Goal: Task Accomplishment & Management: Use online tool/utility

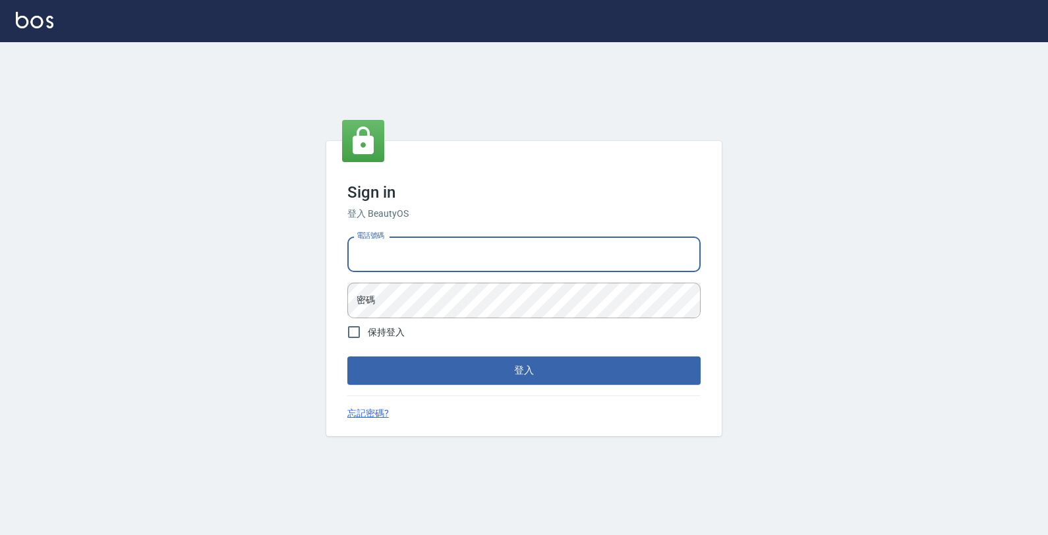
click at [516, 264] on input "電話號碼" at bounding box center [523, 255] width 353 height 36
type input "4265909"
click at [347, 357] on button "登入" at bounding box center [523, 371] width 353 height 28
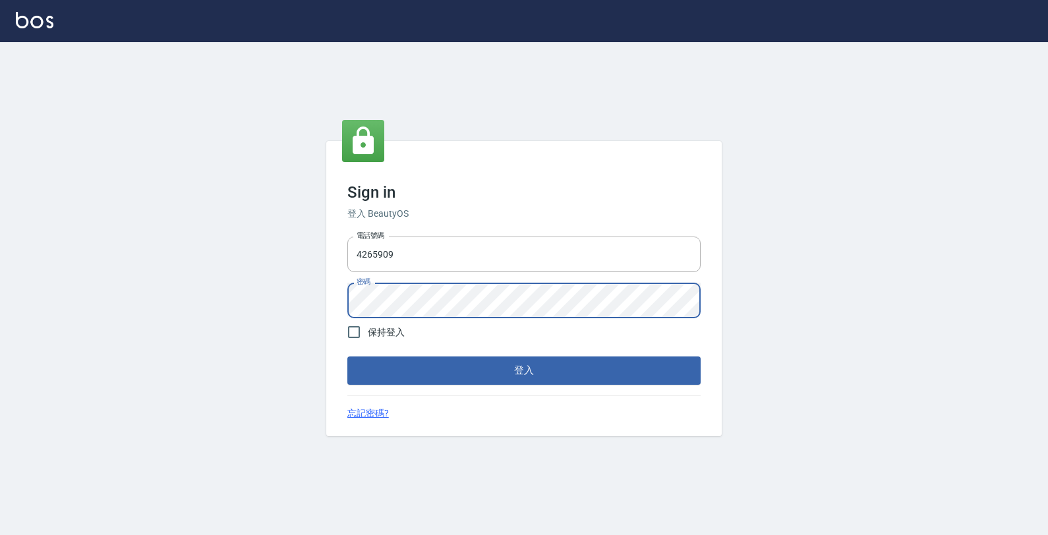
click at [347, 357] on button "登入" at bounding box center [523, 371] width 353 height 28
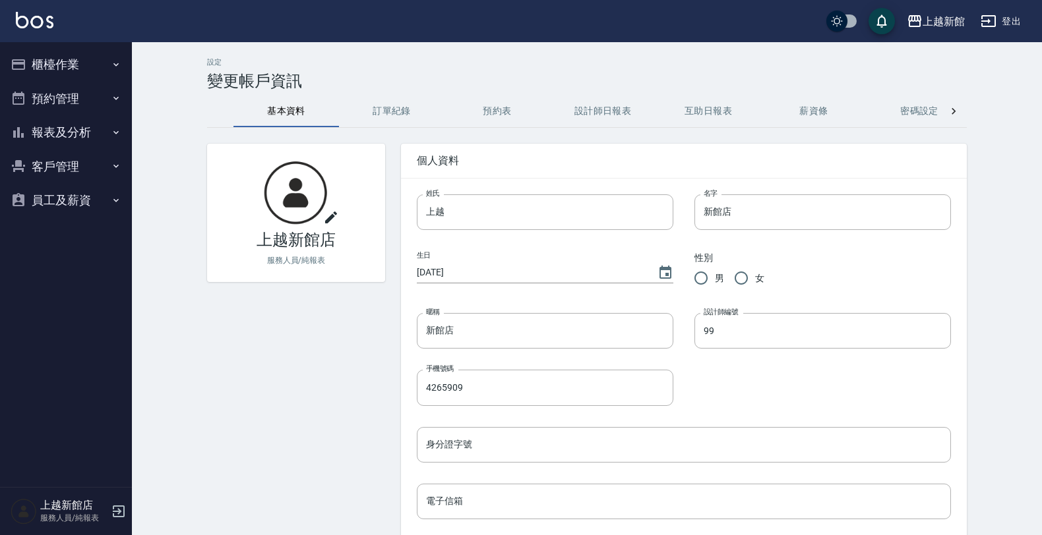
click at [117, 69] on icon "button" at bounding box center [116, 64] width 11 height 11
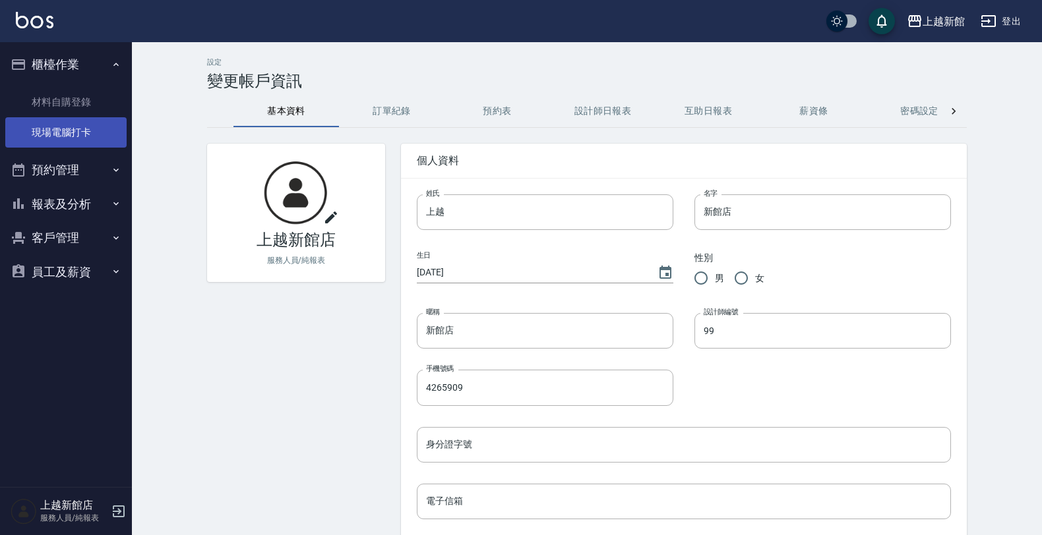
click at [89, 126] on link "現場電腦打卡" at bounding box center [65, 132] width 121 height 30
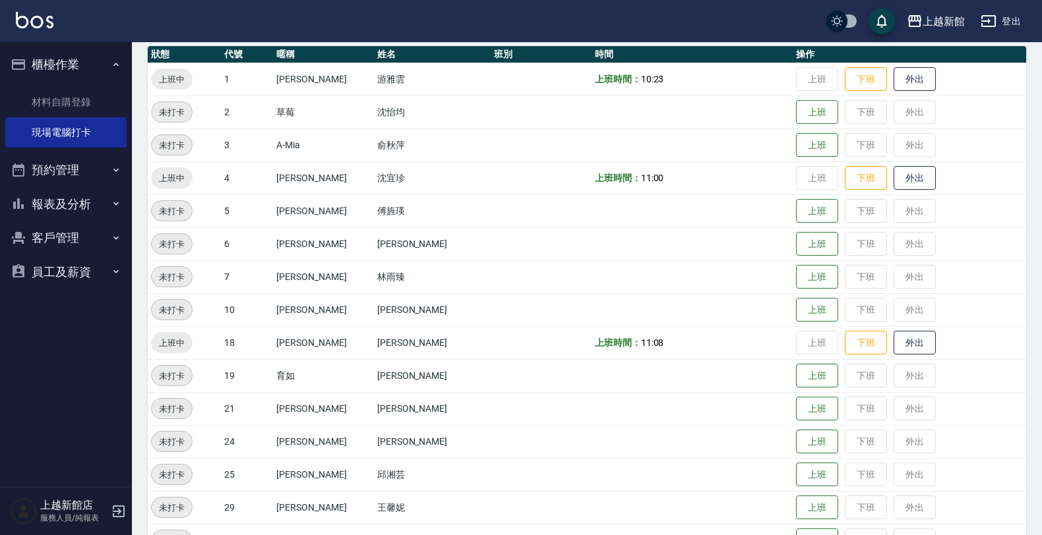
scroll to position [287, 0]
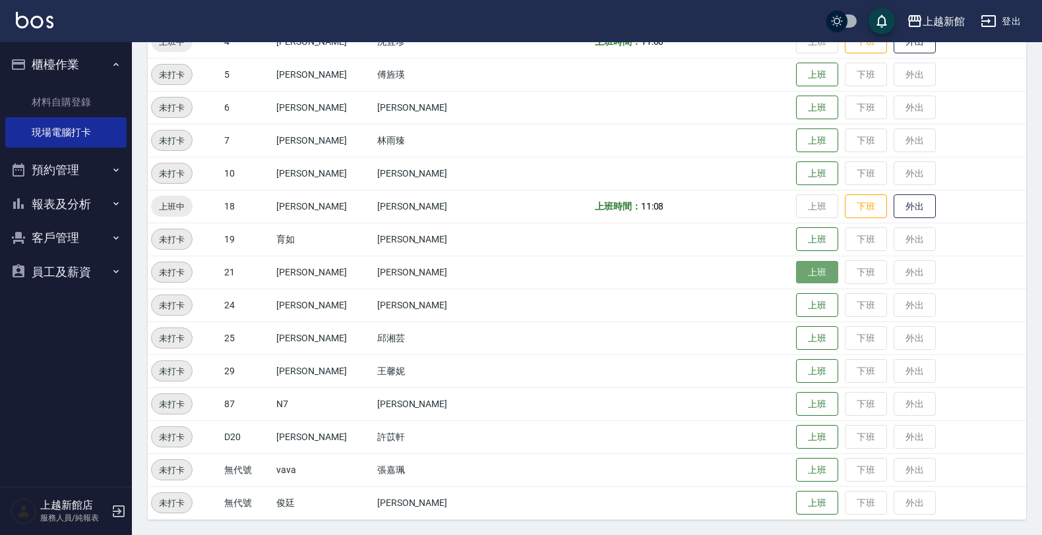
click at [796, 272] on button "上班" at bounding box center [817, 272] width 42 height 23
click at [796, 299] on button "上班" at bounding box center [817, 305] width 42 height 23
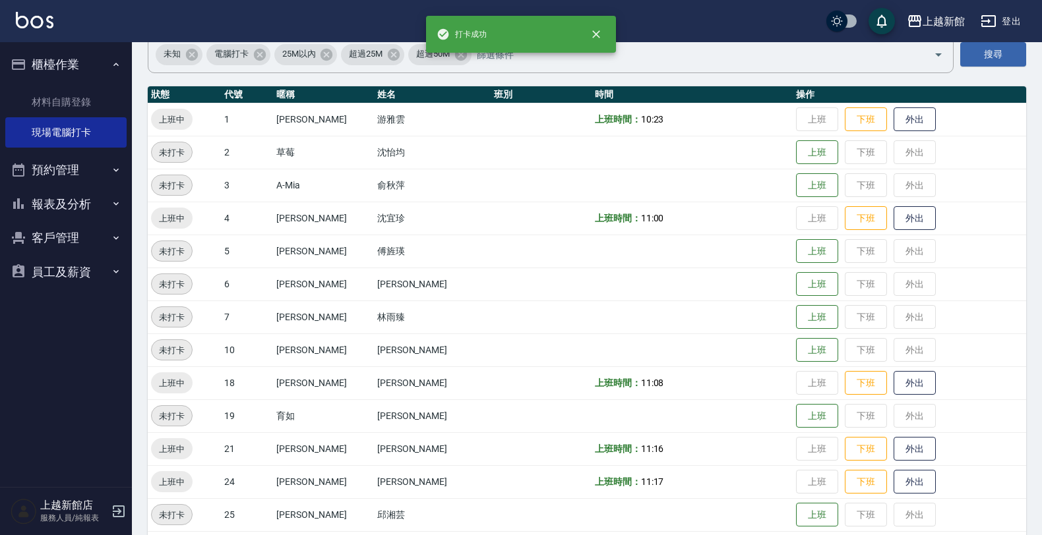
scroll to position [204, 0]
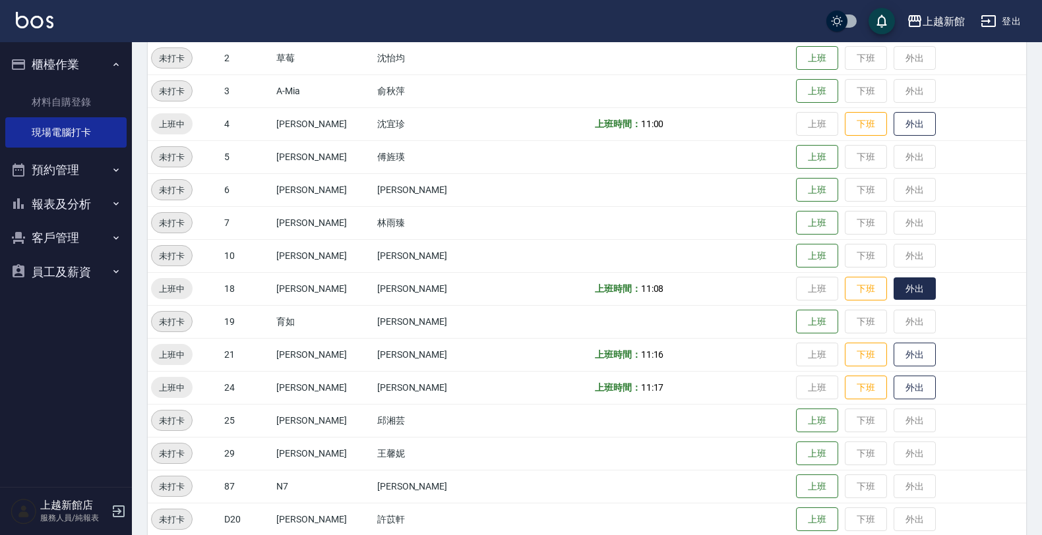
click at [901, 295] on button "外出" at bounding box center [914, 289] width 42 height 23
click at [893, 294] on button "歸來" at bounding box center [914, 289] width 42 height 23
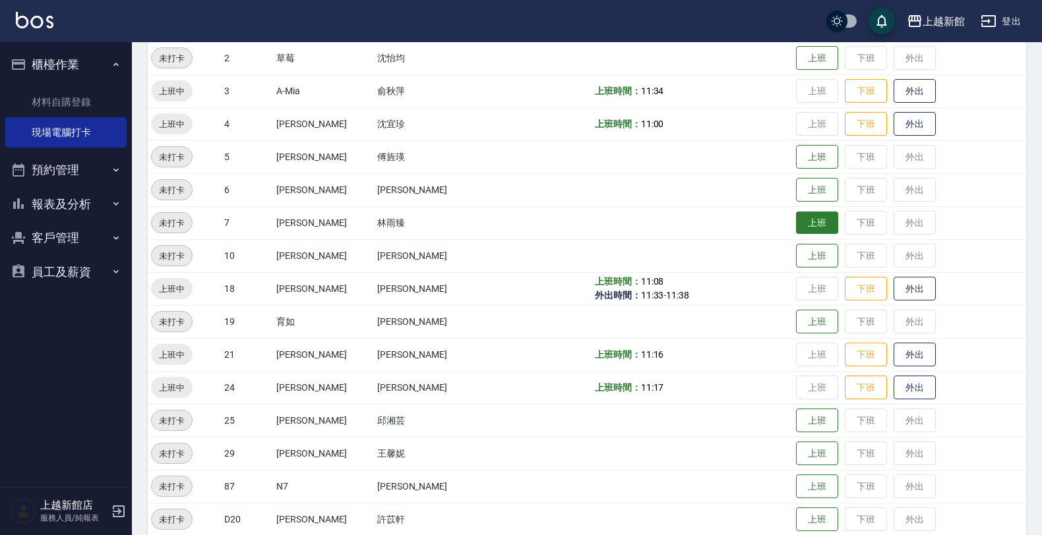
click at [798, 225] on button "上班" at bounding box center [817, 223] width 42 height 23
